Goal: Information Seeking & Learning: Understand process/instructions

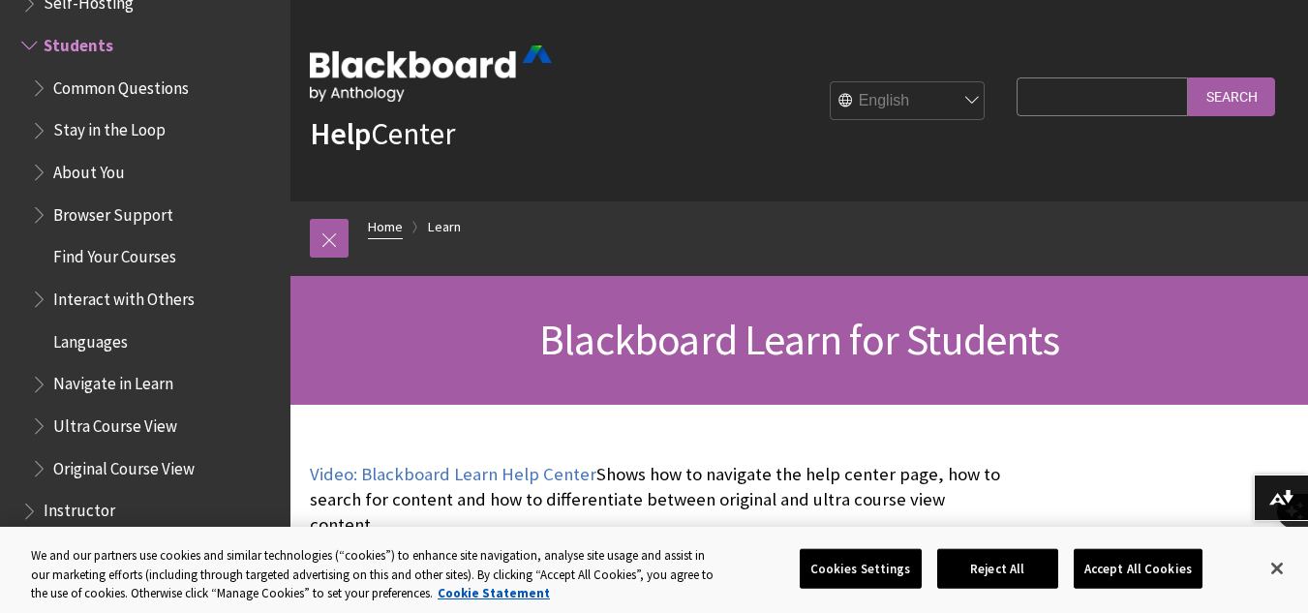
click at [389, 228] on link "Home" at bounding box center [385, 227] width 35 height 24
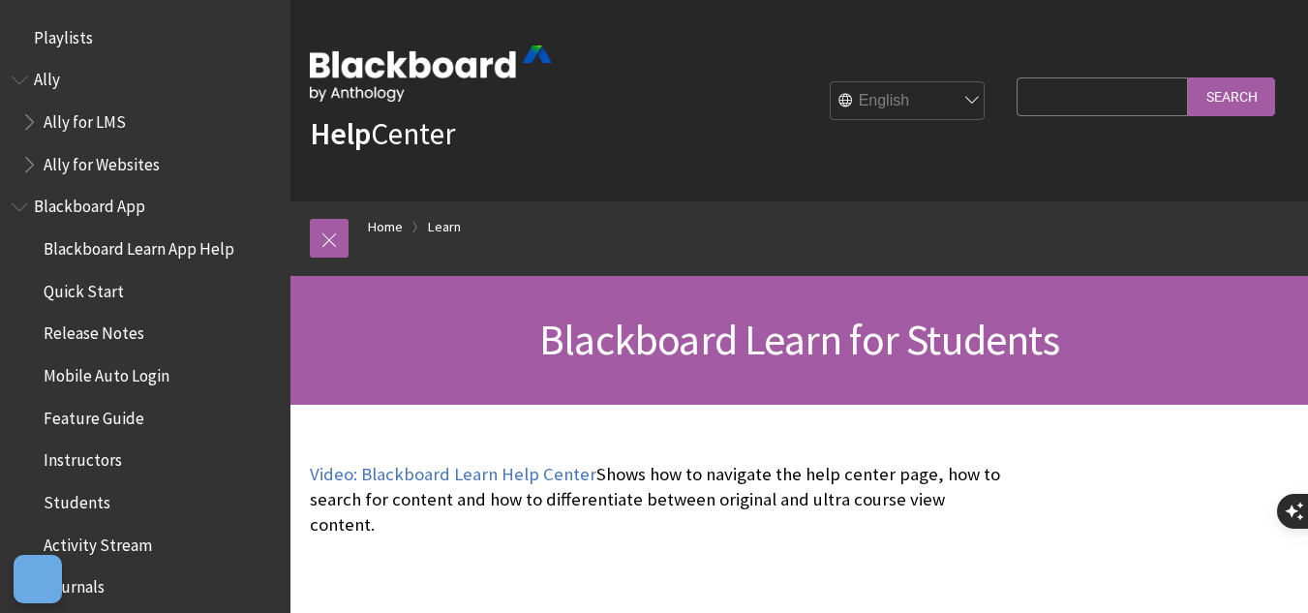
scroll to position [1864, 0]
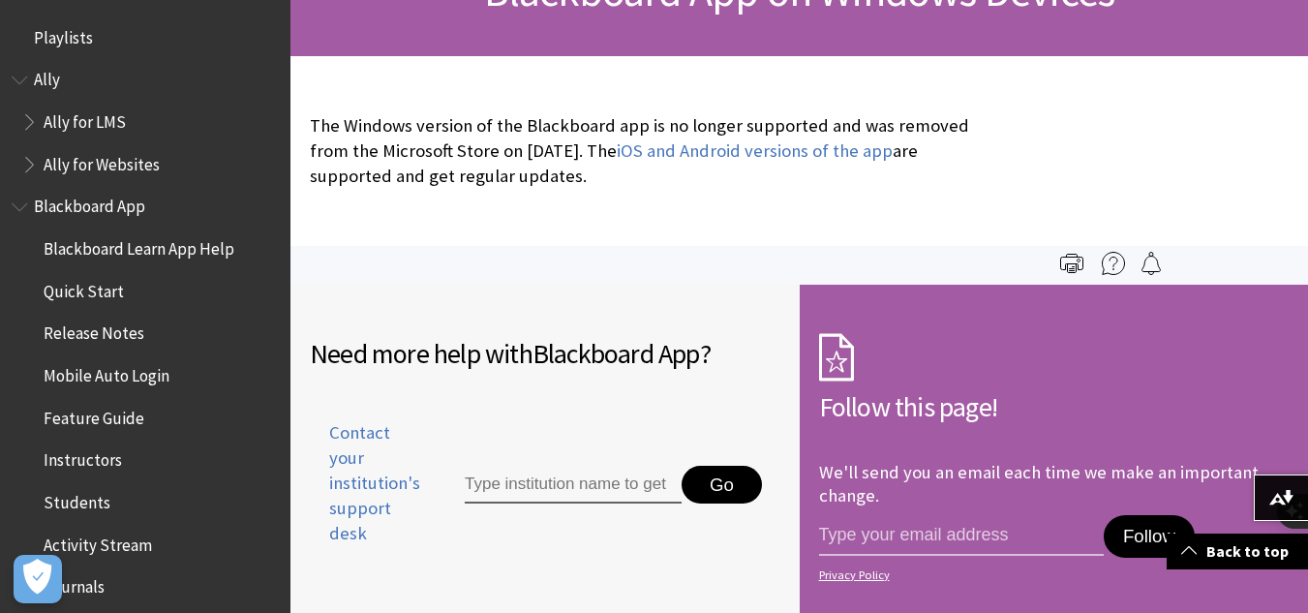
scroll to position [345, 0]
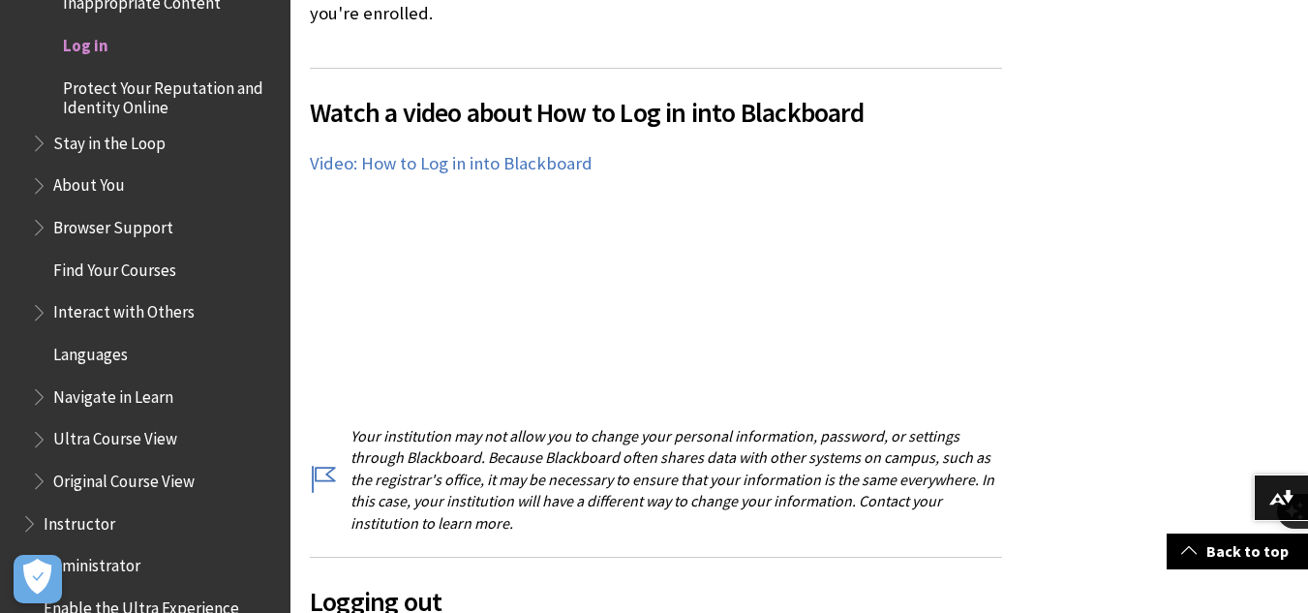
scroll to position [1431, 0]
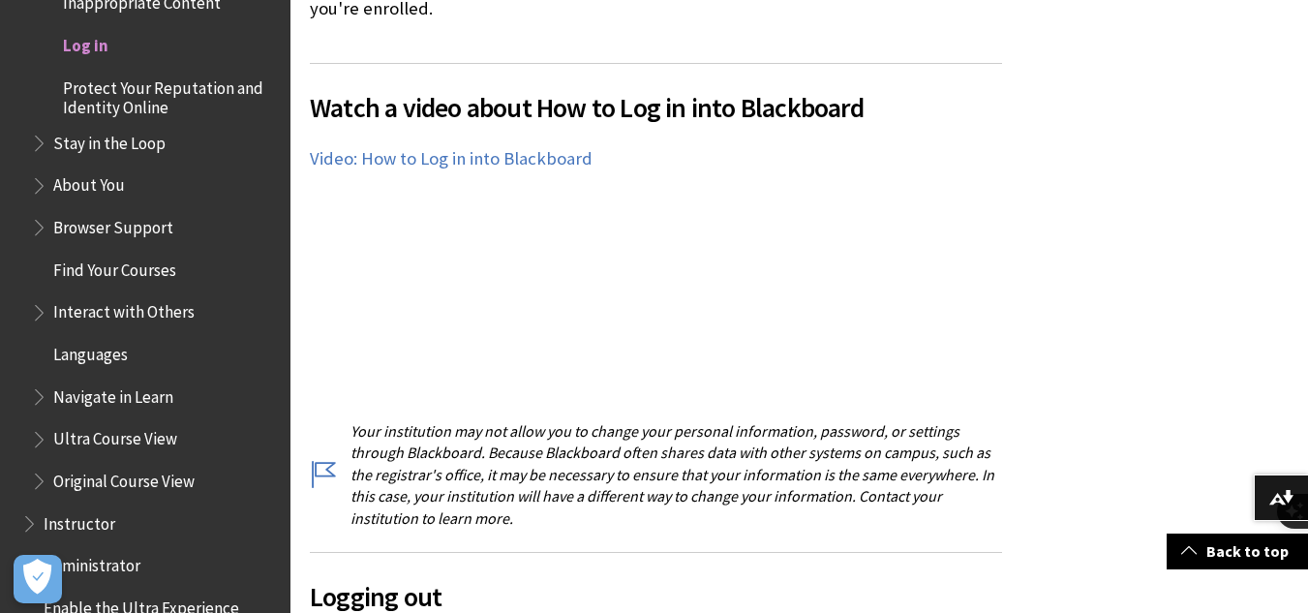
drag, startPoint x: 635, startPoint y: 341, endPoint x: 1145, endPoint y: 208, distance: 527.0
